Goal: Find specific page/section

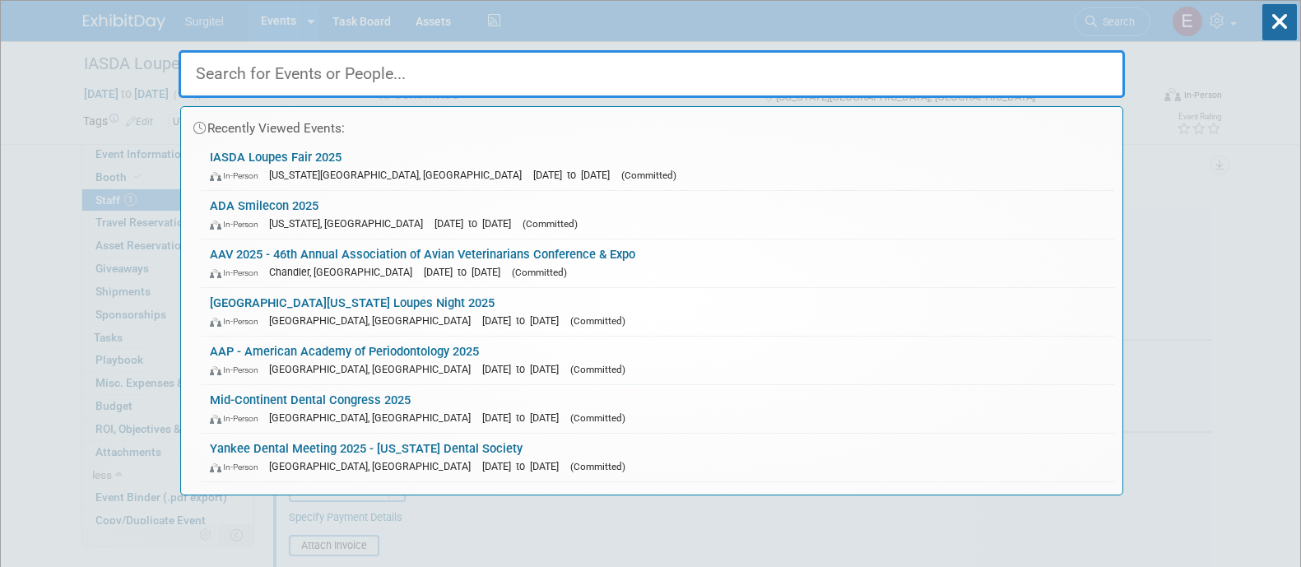
select select "68372001-ce71-4b91-acb5-11196db81f1a"
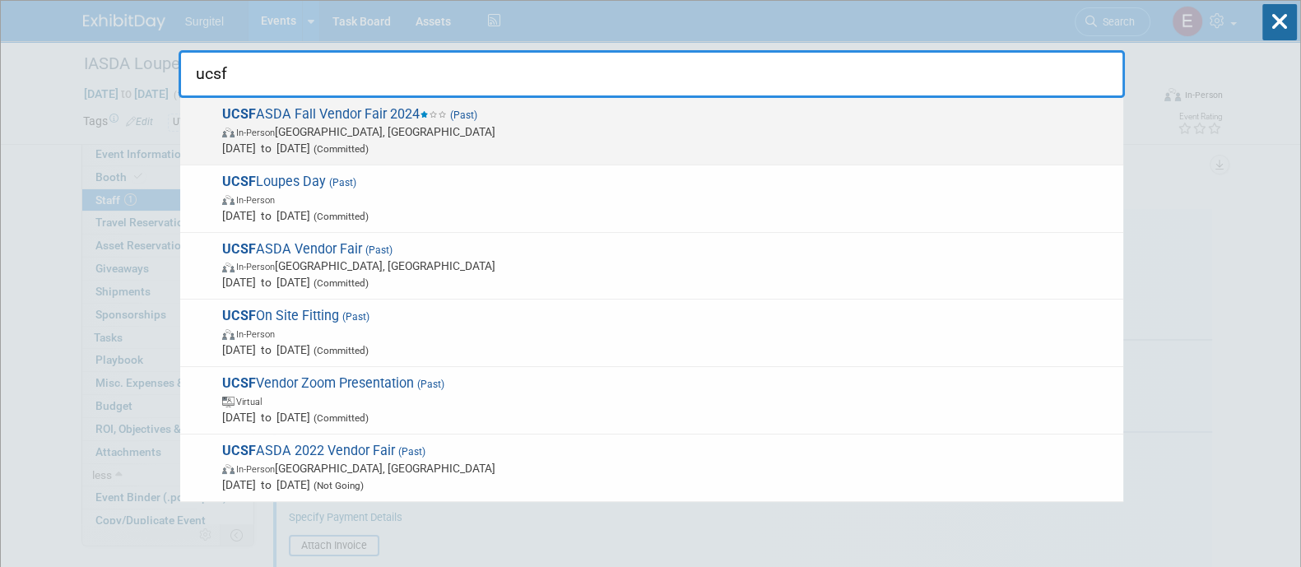
type input "ucsf"
click at [546, 121] on span "UCSF ASDA Fall Vendor Fair 2024 (Past) In-Person San Francisco, CA Oct 4, 2024 …" at bounding box center [666, 131] width 898 height 50
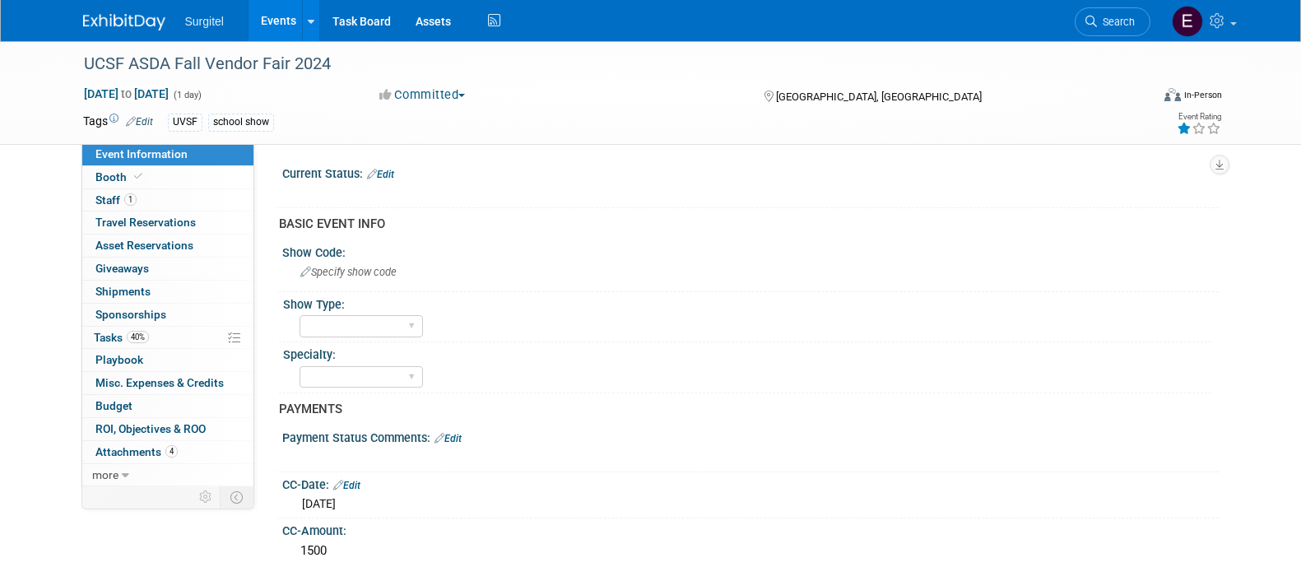
select select "Rewards - 12003"
select select "No"
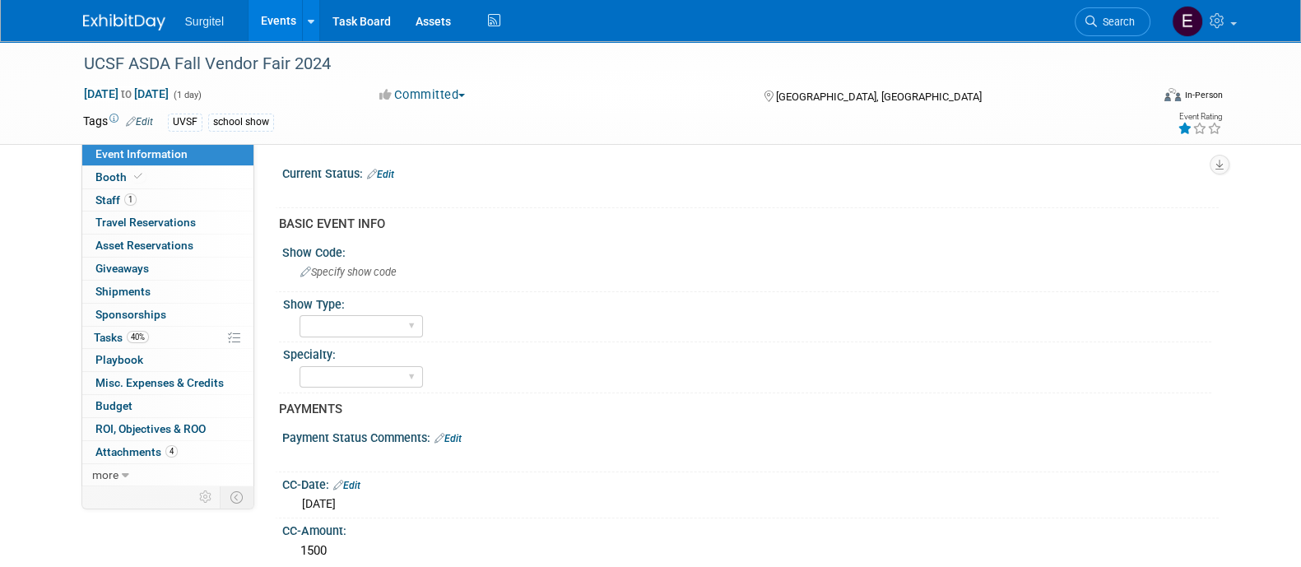
click at [281, 24] on link "Events" at bounding box center [279, 20] width 60 height 41
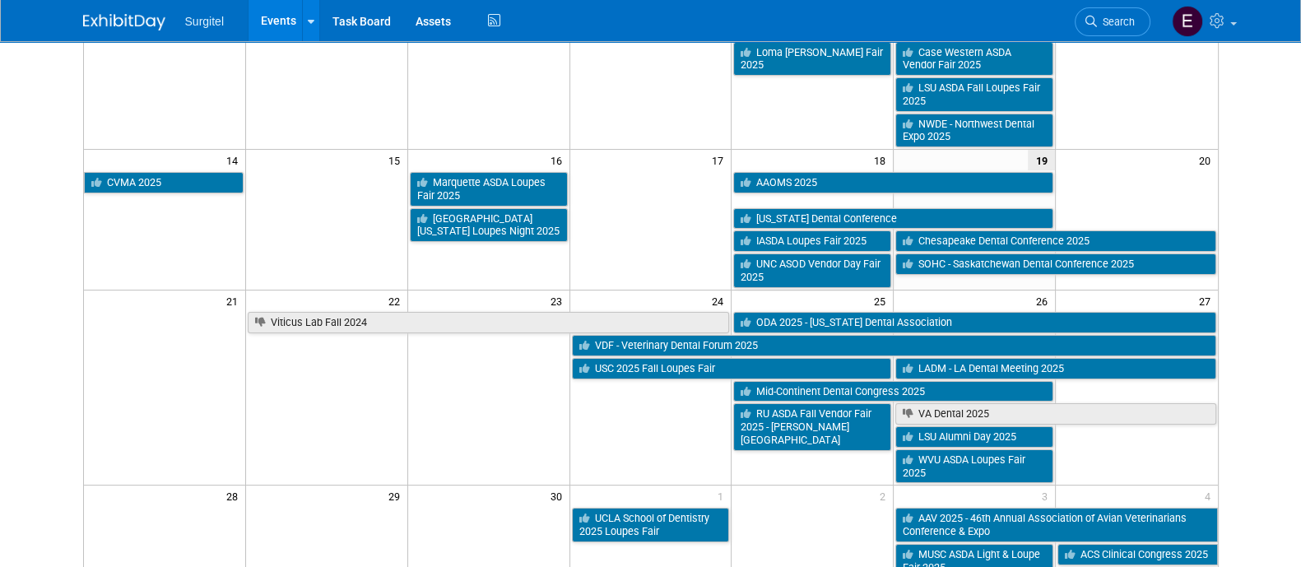
scroll to position [356, 0]
